Goal: Check status: Check status

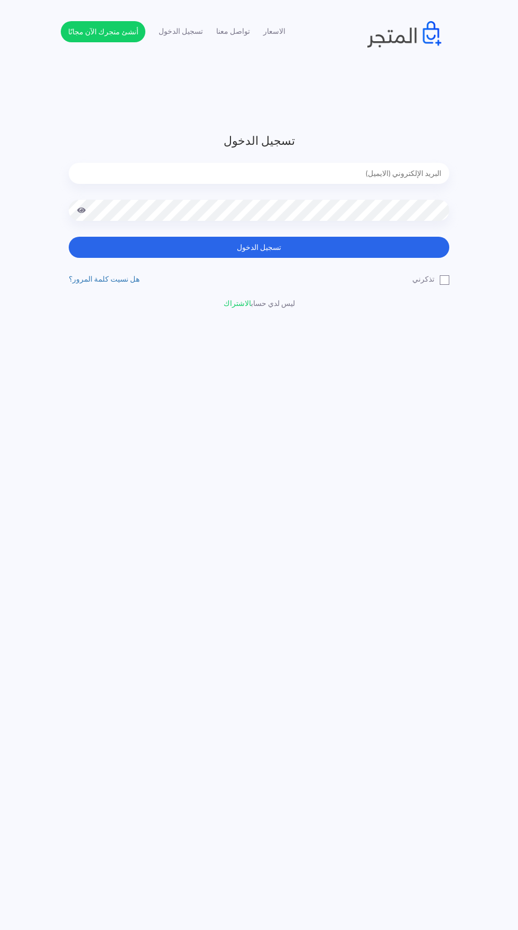
click at [250, 173] on input "email" at bounding box center [259, 173] width 381 height 21
type input "[EMAIL_ADDRESS][DOMAIN_NAME]"
click at [69, 237] on button "تسجيل الدخول" at bounding box center [259, 247] width 381 height 21
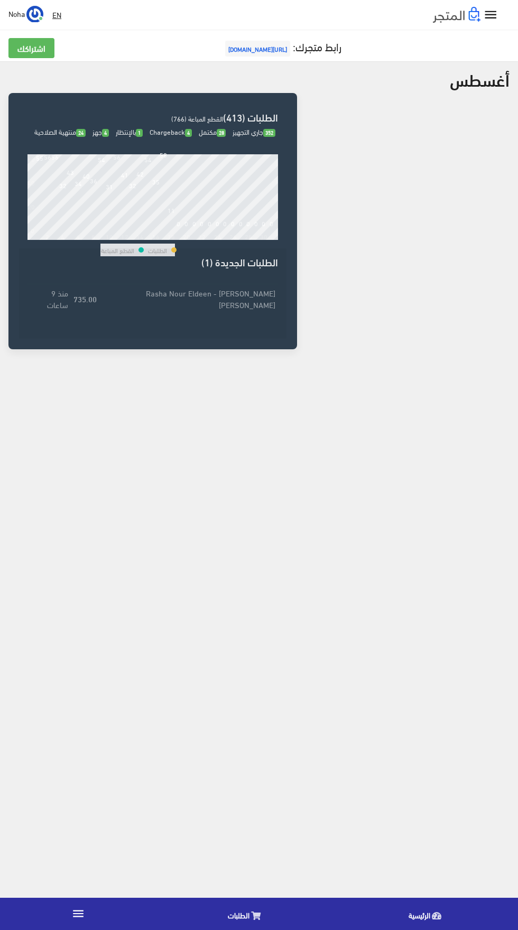
click at [255, 915] on icon at bounding box center [256, 916] width 10 height 8
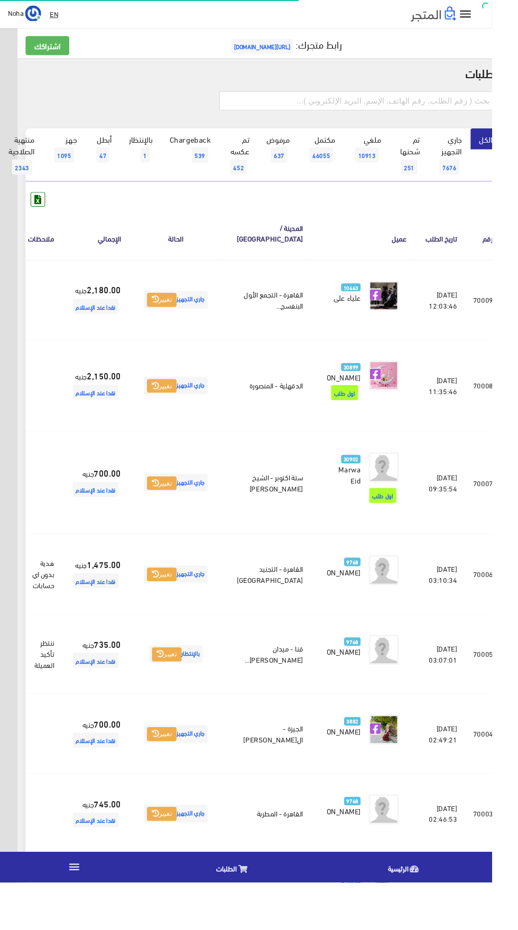
scroll to position [0, -27]
click at [293, 106] on input "text" at bounding box center [377, 106] width 292 height 20
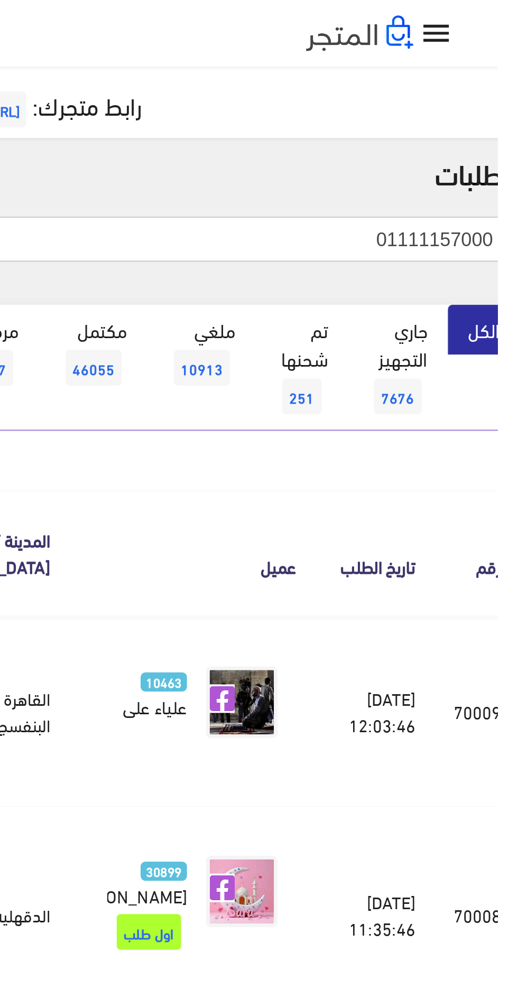
type input "01111157000"
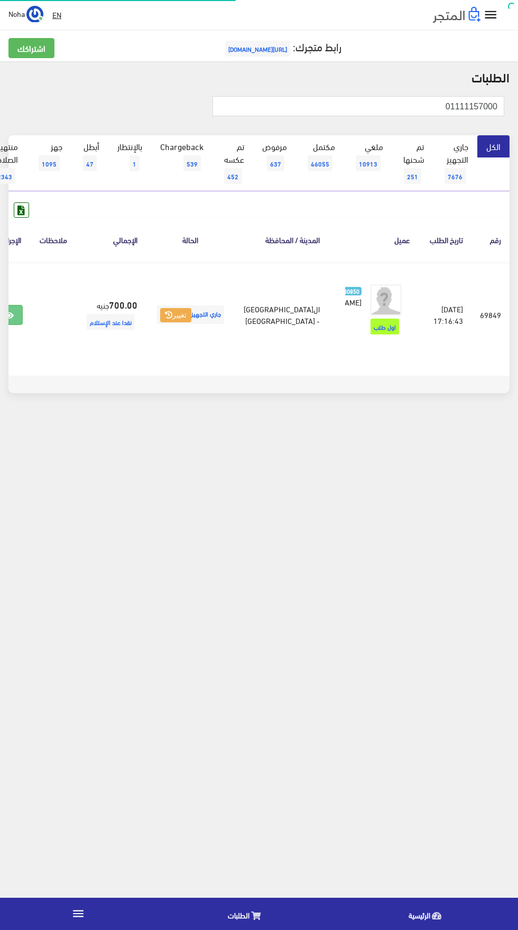
scroll to position [0, -27]
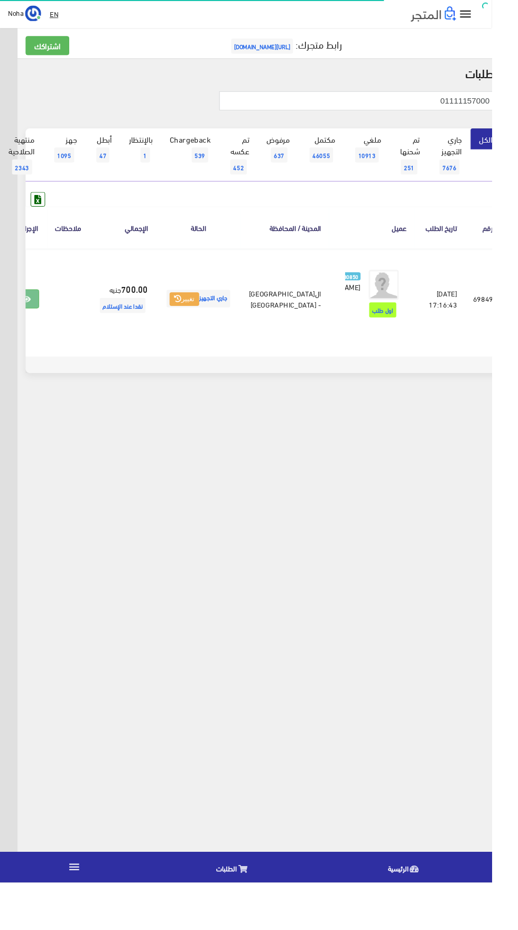
click at [41, 323] on link at bounding box center [27, 315] width 27 height 20
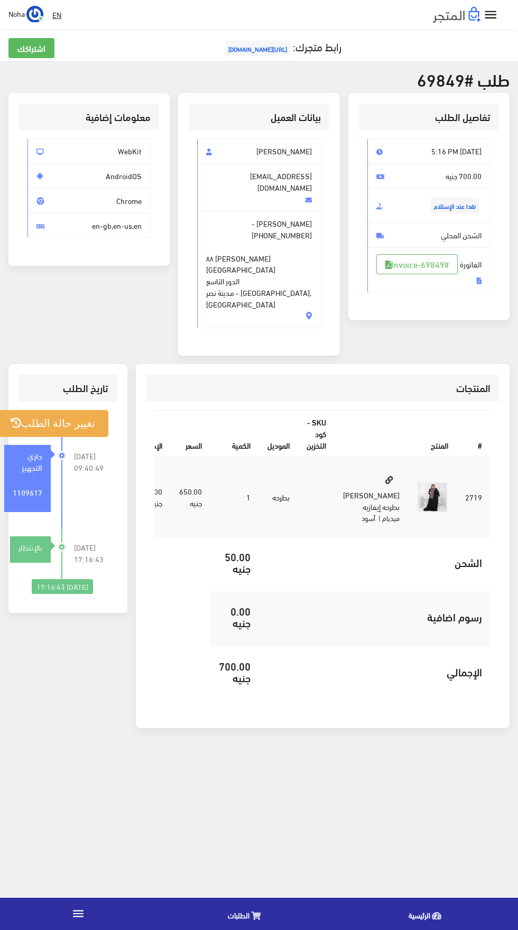
click at [252, 229] on span "[PHONE_NUMBER]" at bounding box center [282, 235] width 60 height 12
click at [435, 274] on link "#Invoice-69849" at bounding box center [416, 264] width 81 height 20
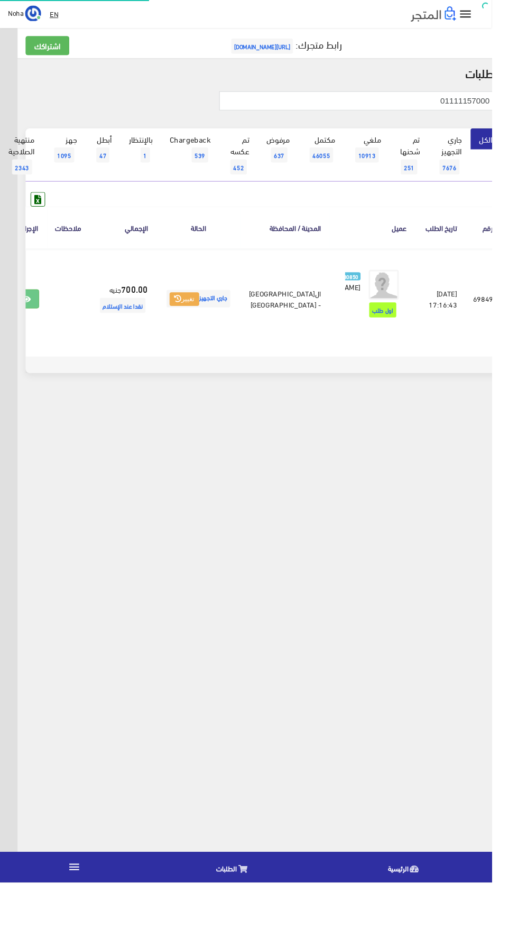
scroll to position [0, -27]
